Goal: Task Accomplishment & Management: Use online tool/utility

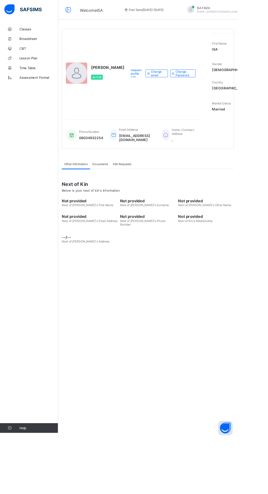
click at [36, 33] on span "Classes" at bounding box center [44, 33] width 44 height 4
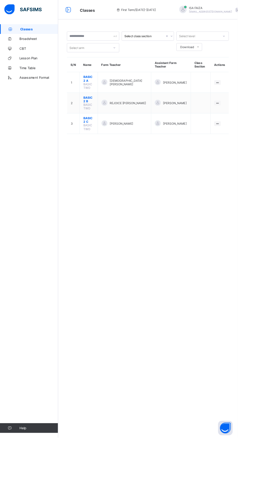
click at [215, 82] on td at bounding box center [226, 92] width 22 height 23
click at [0, 0] on ul "View Class" at bounding box center [0, 0] width 0 height 0
click at [0, 0] on li "View Class" at bounding box center [0, 0] width 0 height 0
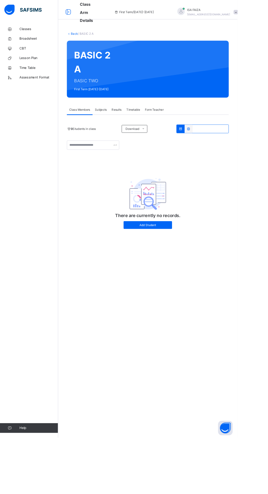
click at [96, 125] on span "Class Members" at bounding box center [89, 123] width 23 height 5
click at [23, 252] on div "Classes Broadsheet CBT Lesson Plan Time Table Assessment Format Help" at bounding box center [33, 258] width 66 height 472
click at [187, 251] on span "Add Student" at bounding box center [166, 253] width 46 height 5
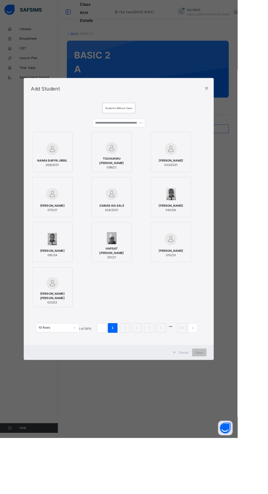
click at [12, 249] on div "× Add Student Students Without Class NAIMA BAPPA JIBRIL 008/2021 TOCHUKWU [PERS…" at bounding box center [134, 247] width 268 height 494
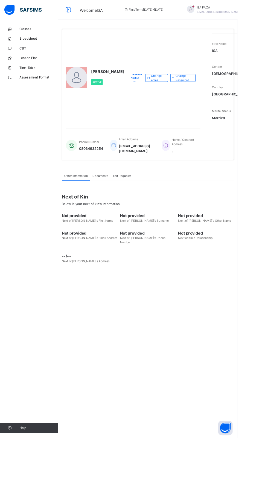
click at [44, 33] on span "Classes" at bounding box center [44, 32] width 44 height 5
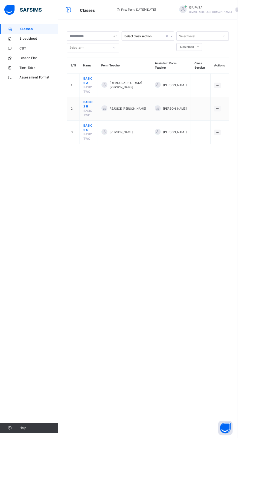
click at [245, 96] on icon at bounding box center [245, 96] width 5 height 4
click at [0, 0] on div "View Class" at bounding box center [0, 0] width 0 height 0
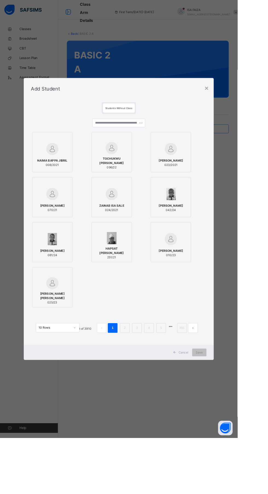
click at [17, 265] on div "× Add Student Students Without Class NAIMA BAPPA JIBRIL 008/2021 TOCHUKWU [PERS…" at bounding box center [134, 247] width 268 height 494
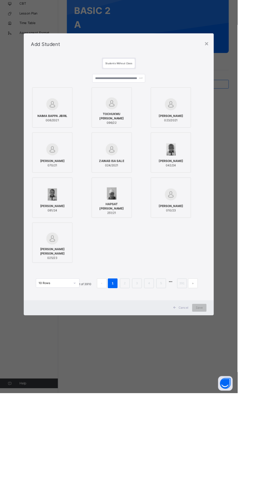
click at [236, 105] on div "×" at bounding box center [232, 98] width 5 height 11
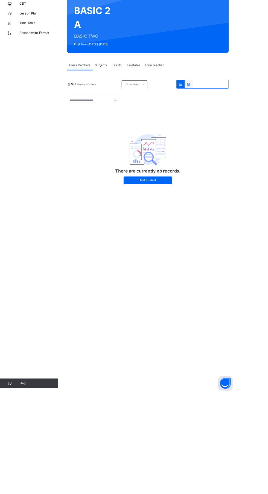
click at [122, 127] on div "Subjects" at bounding box center [113, 123] width 19 height 11
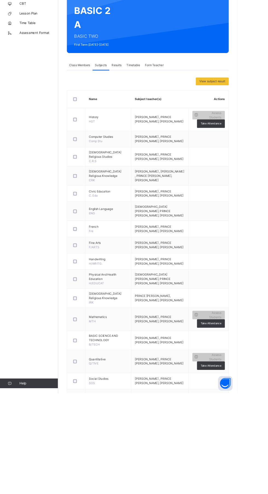
click at [164, 174] on td "[PERSON_NAME] , PRINCE [PERSON_NAME], [PERSON_NAME]" at bounding box center [180, 185] width 65 height 26
click at [241, 192] on div "Take Attendance" at bounding box center [237, 190] width 31 height 10
